Goal: Check status

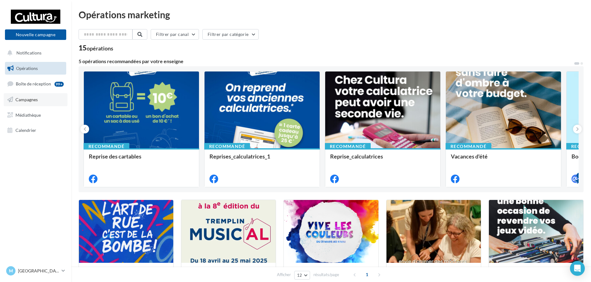
click at [36, 97] on span "Campagnes" at bounding box center [26, 99] width 22 height 5
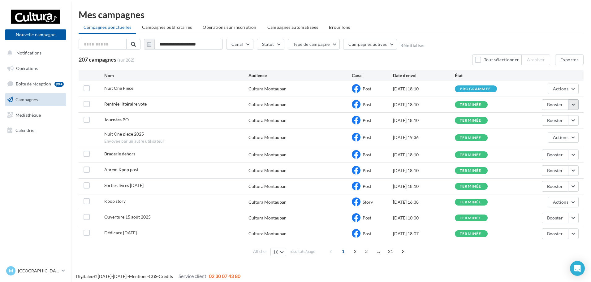
click at [574, 107] on button "button" at bounding box center [573, 104] width 11 height 11
click at [546, 121] on button "Voir les résultats" at bounding box center [547, 119] width 62 height 16
